Goal: Find contact information: Find contact information

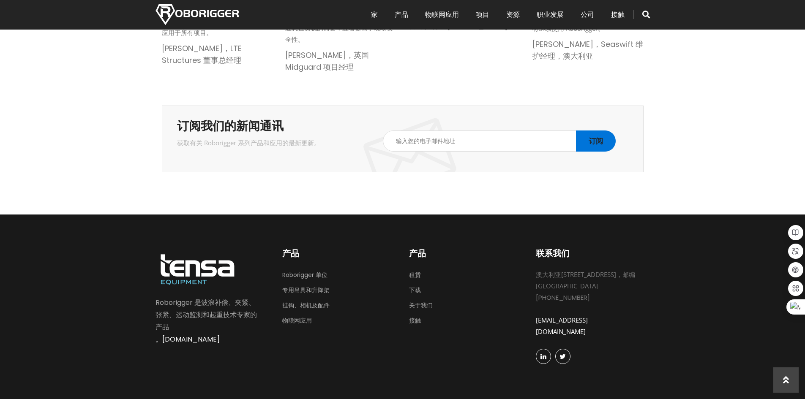
scroll to position [1389, 0]
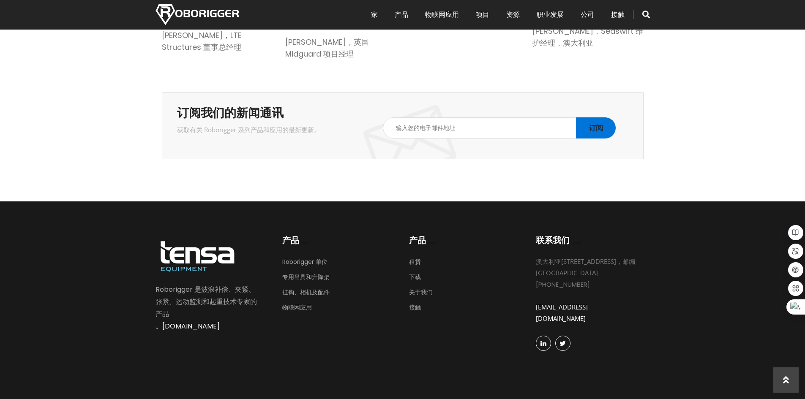
copy font "61 8 9488 4500"
drag, startPoint x: 585, startPoint y: 277, endPoint x: 541, endPoint y: 280, distance: 44.4
click at [541, 280] on div "[PHONE_NUMBER]" at bounding box center [586, 284] width 101 height 11
click at [463, 319] on div "Roborigger 是波浪补偿、夹紧、张紧、运动监测和起重技术专家 的产品 。[DOMAIN_NAME] 产品 Roborigger 单位 专用吊具和升降架…" at bounding box center [402, 305] width 507 height 141
click at [417, 303] on font "接触" at bounding box center [415, 307] width 12 height 8
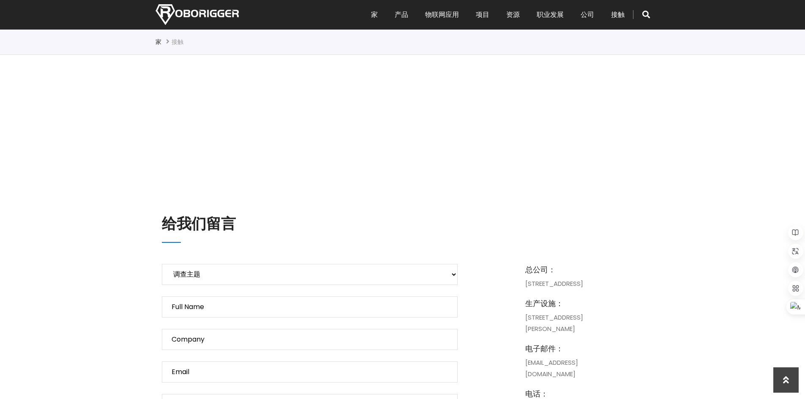
scroll to position [254, 0]
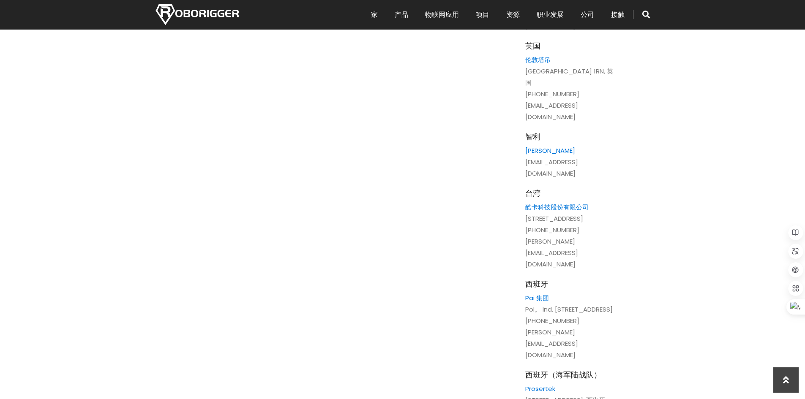
scroll to position [1875, 0]
